Goal: Task Accomplishment & Management: Complete application form

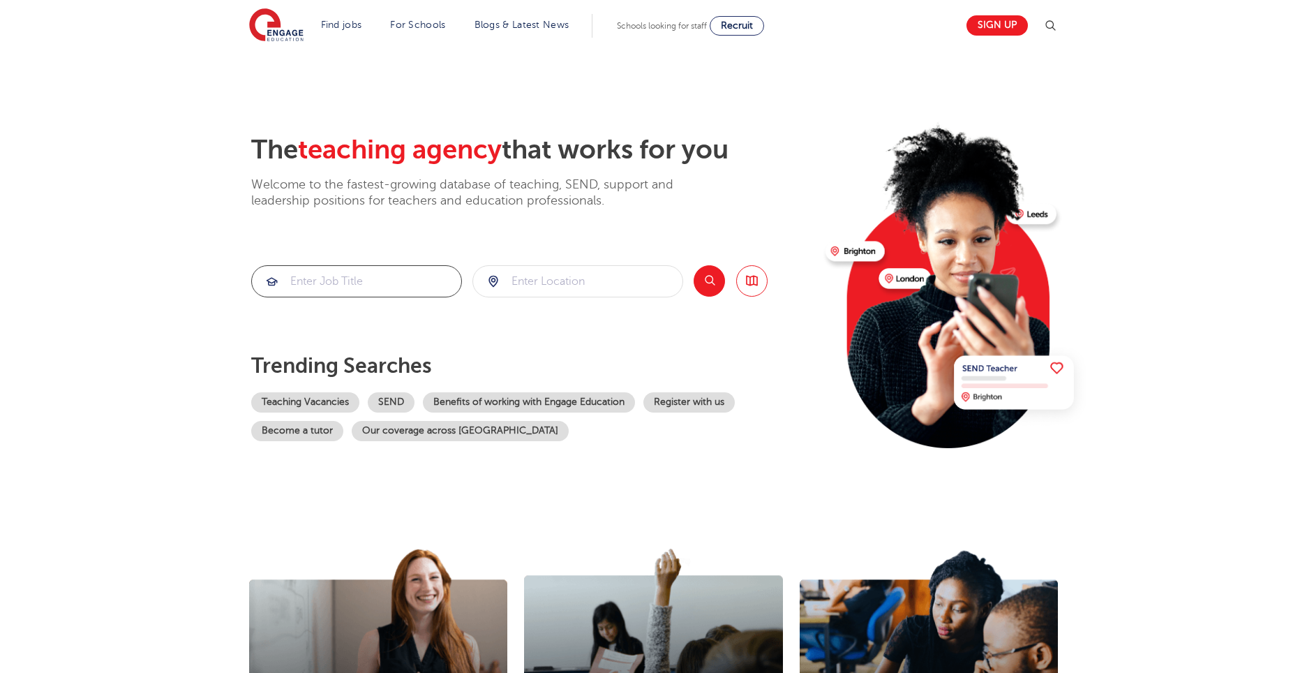
click at [388, 283] on input "search" at bounding box center [356, 281] width 209 height 31
type input "sen teacher"
click at [619, 283] on input "search" at bounding box center [577, 281] width 209 height 31
type input "Lewes"
click at [403, 403] on link "SEND" at bounding box center [391, 402] width 47 height 20
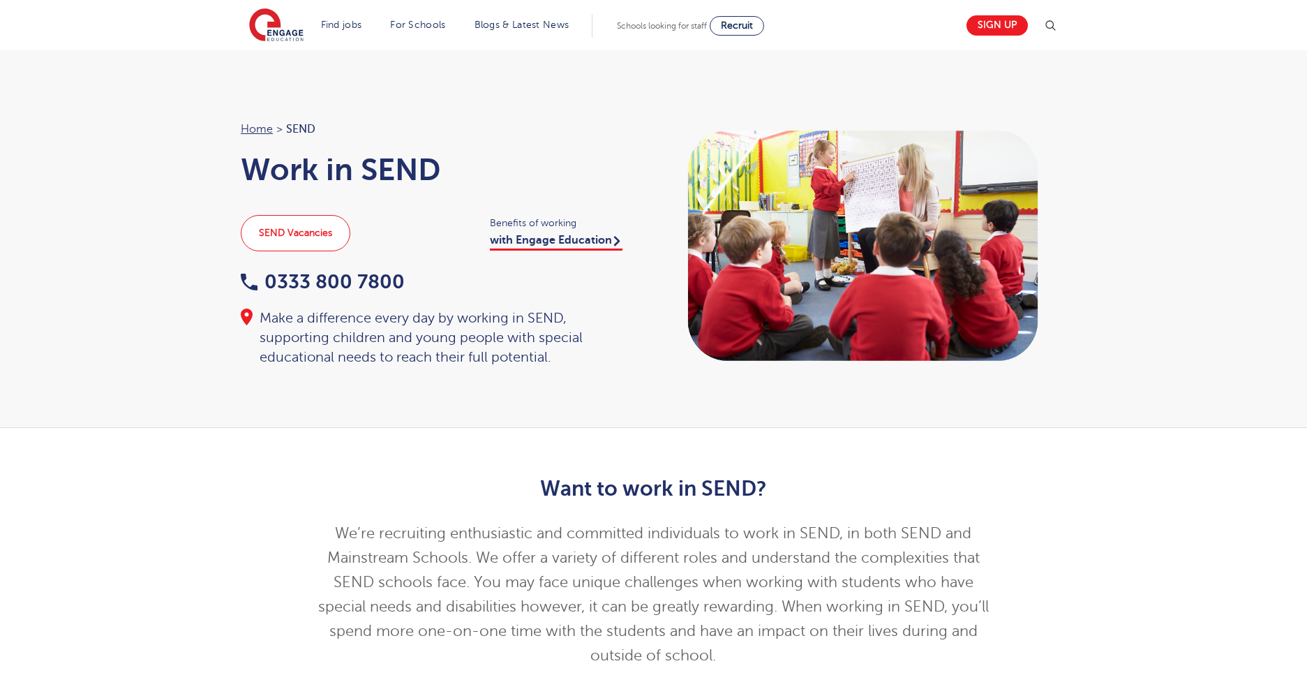
click at [312, 236] on link "SEND Vacancies" at bounding box center [296, 233] width 110 height 36
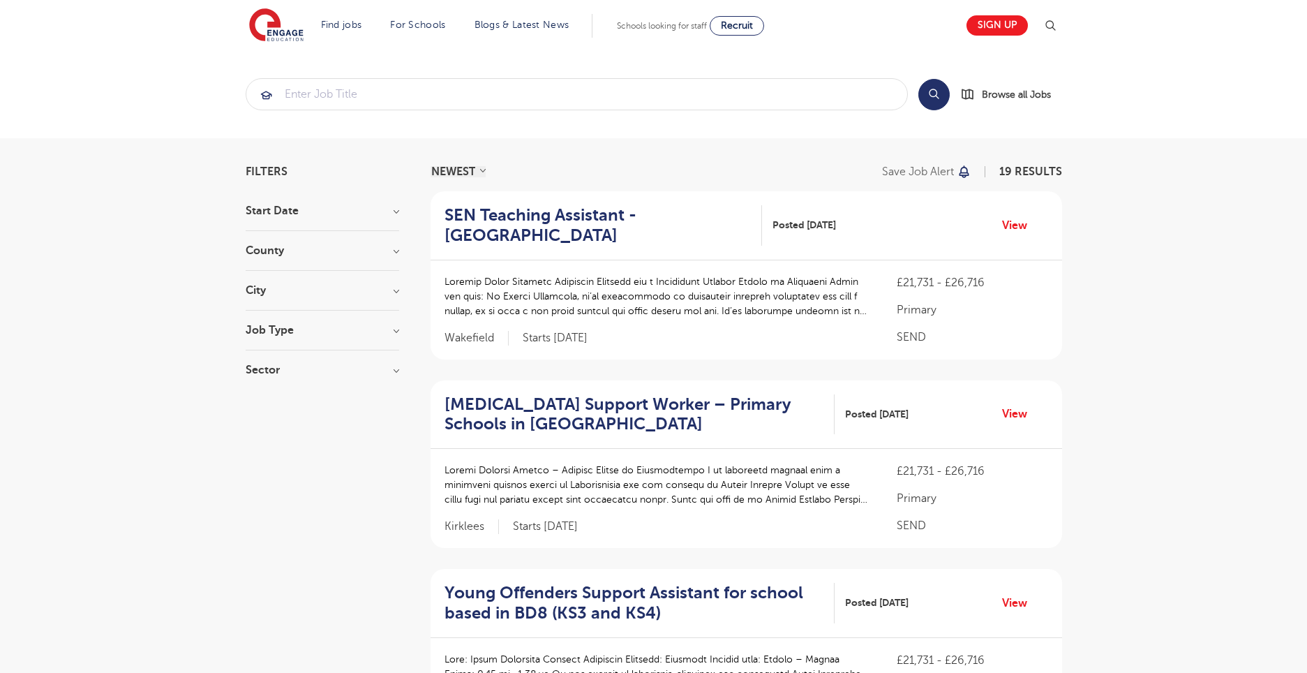
click at [393, 247] on h3 "County" at bounding box center [323, 250] width 154 height 11
click at [398, 251] on h3 "County" at bounding box center [323, 250] width 154 height 11
click at [398, 295] on h3 "City" at bounding box center [323, 290] width 154 height 11
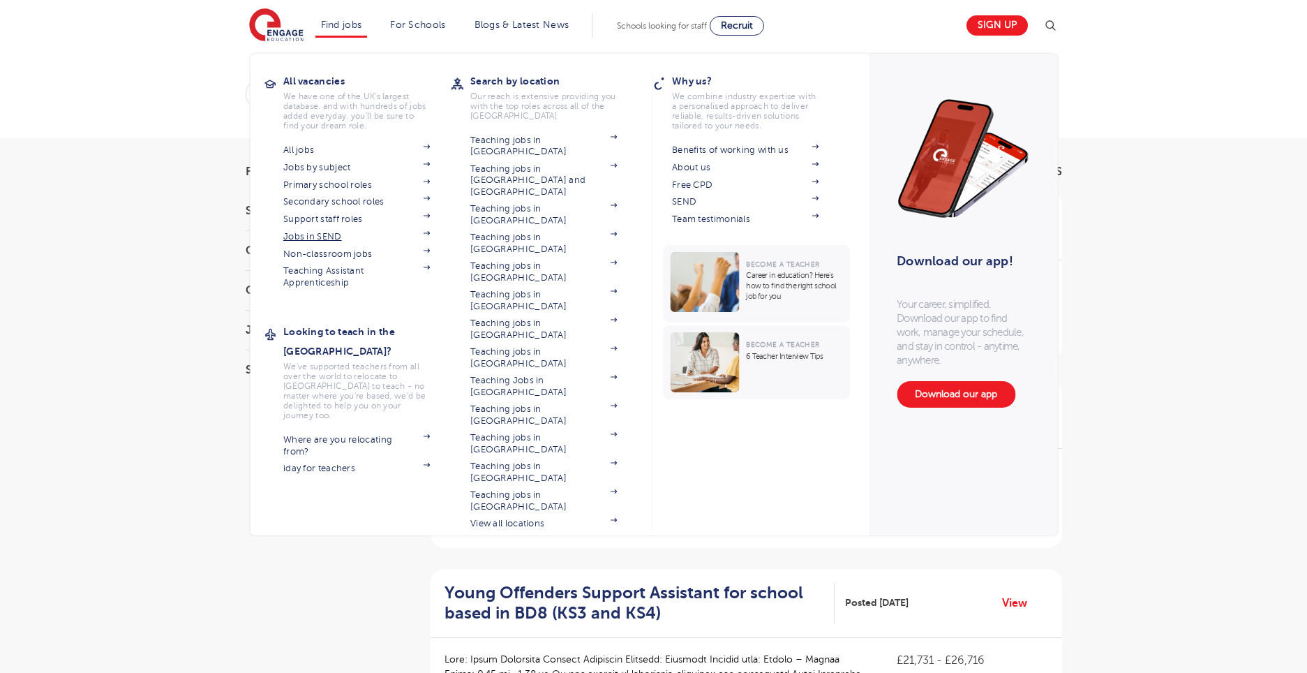
click at [302, 234] on link "Jobs in SEND" at bounding box center [356, 236] width 147 height 11
click at [342, 22] on link "Find jobs" at bounding box center [341, 25] width 41 height 10
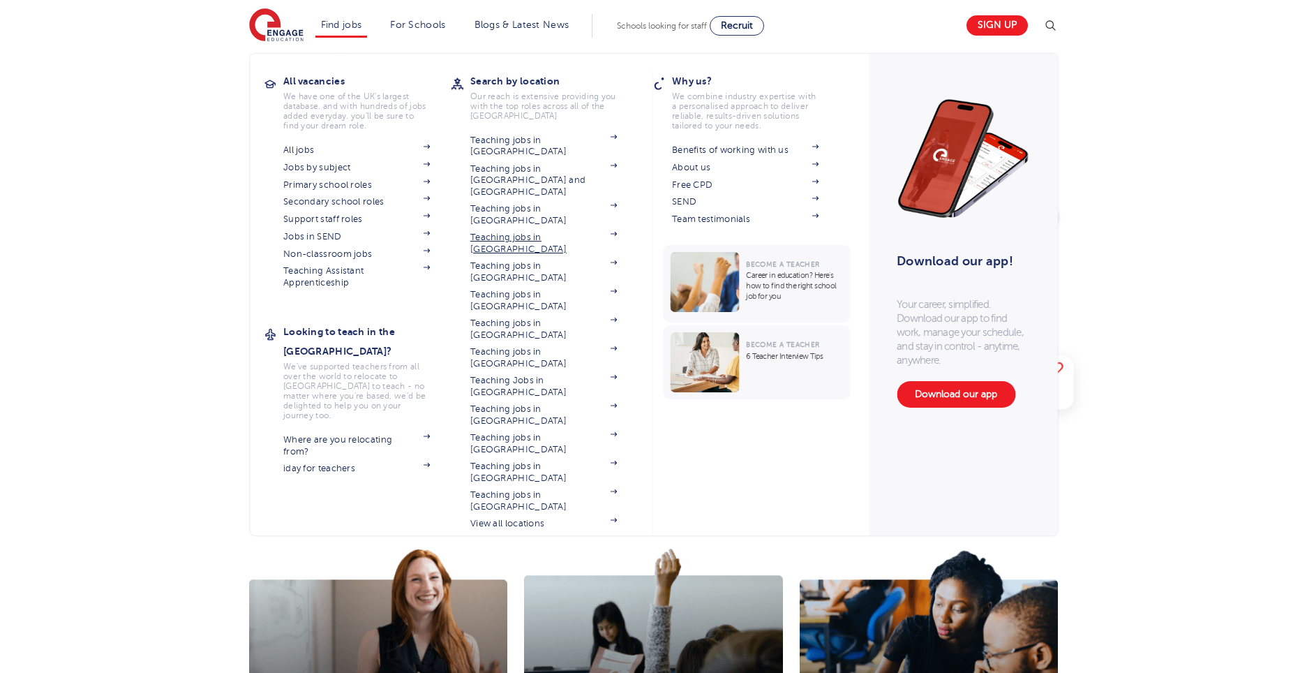
click at [487, 232] on link "Teaching jobs in [GEOGRAPHIC_DATA]" at bounding box center [543, 243] width 147 height 23
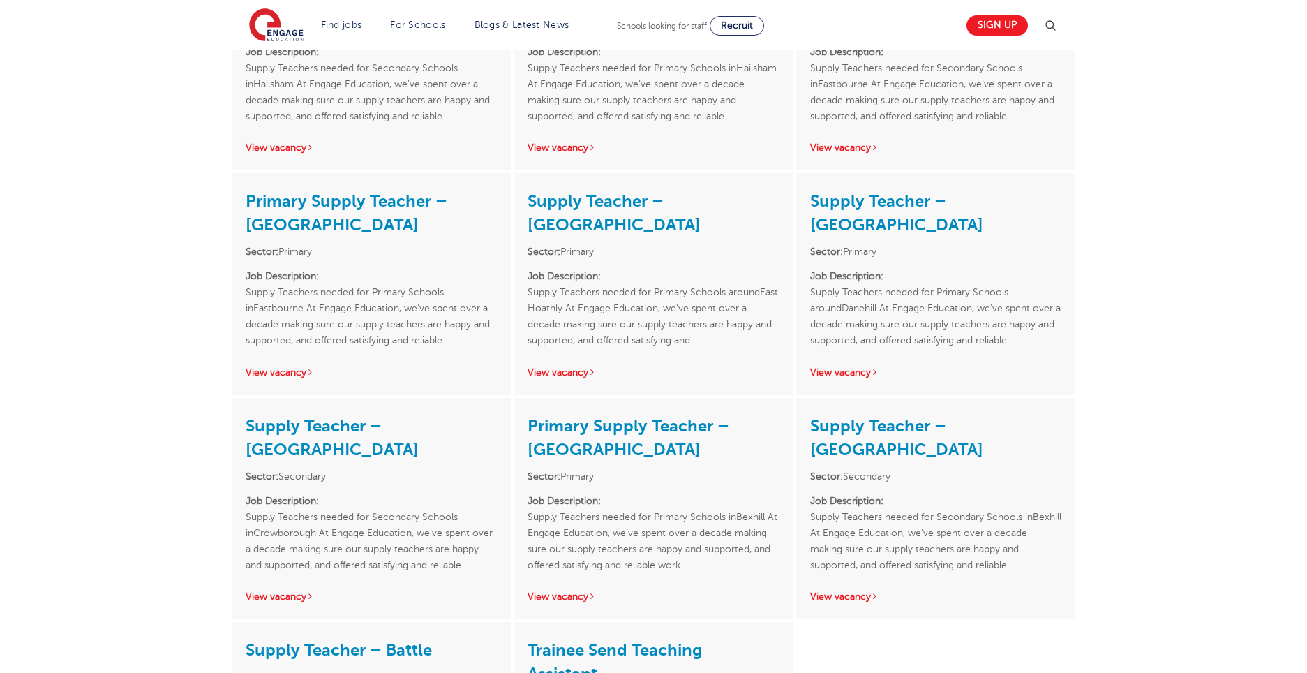
scroll to position [1989, 0]
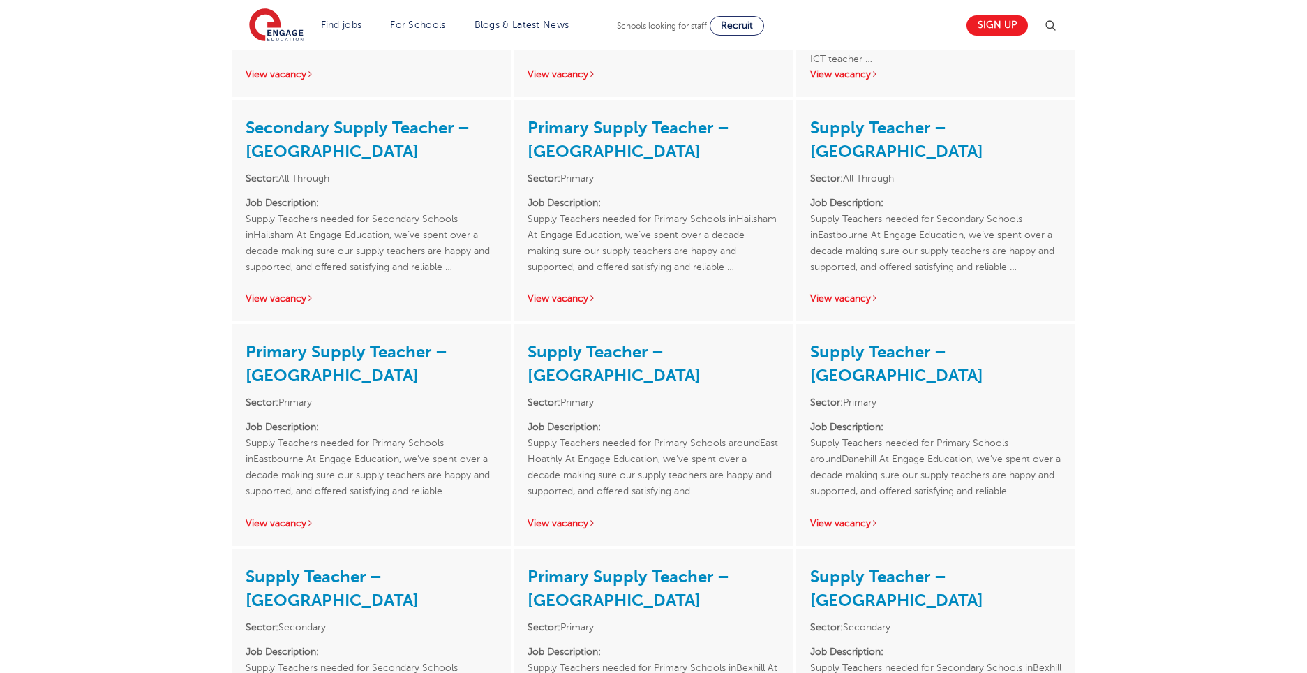
click at [902, 342] on link "Supply Teacher – Danehill" at bounding box center [896, 363] width 173 height 43
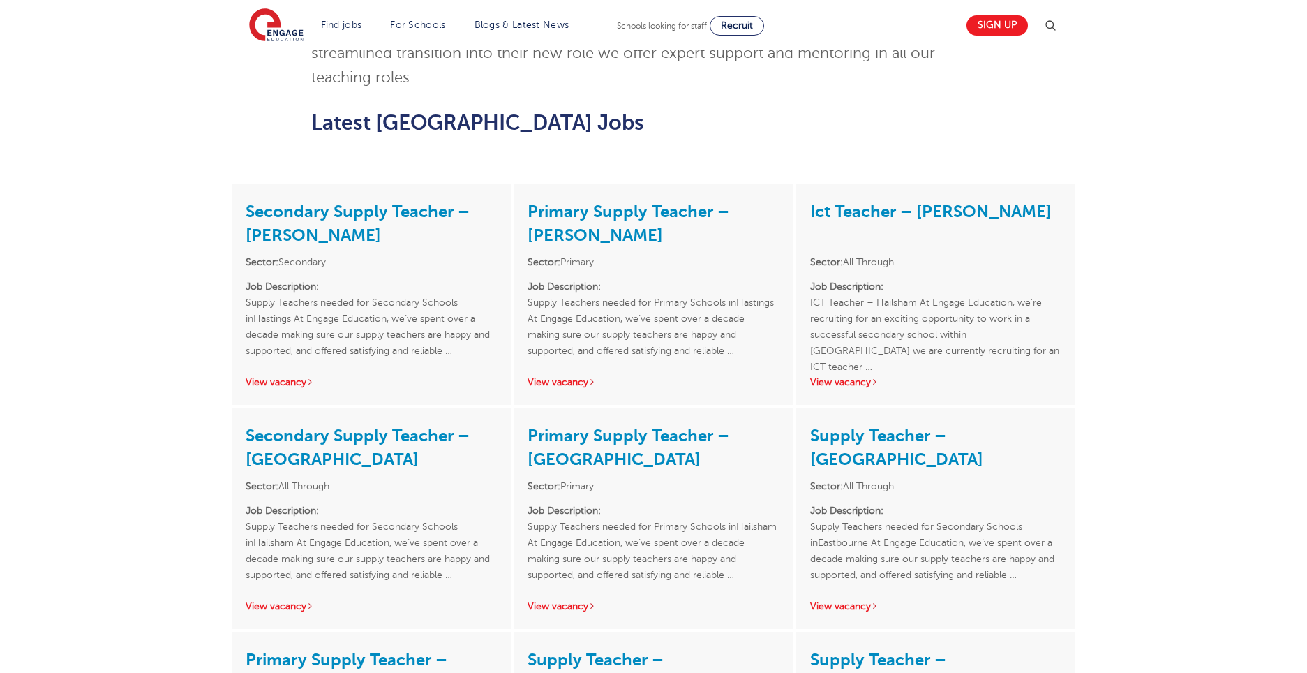
scroll to position [1685, 0]
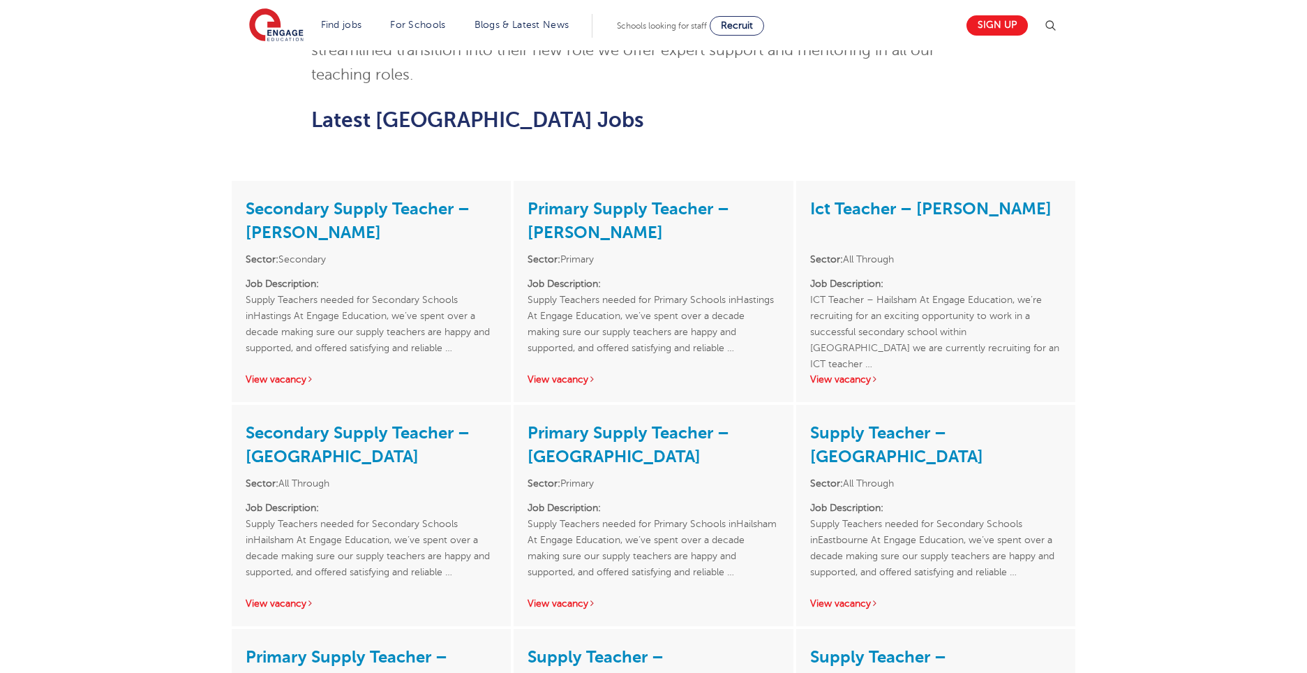
click at [308, 423] on link "Secondary Supply Teacher – [GEOGRAPHIC_DATA]" at bounding box center [358, 444] width 224 height 43
